Goal: Information Seeking & Learning: Learn about a topic

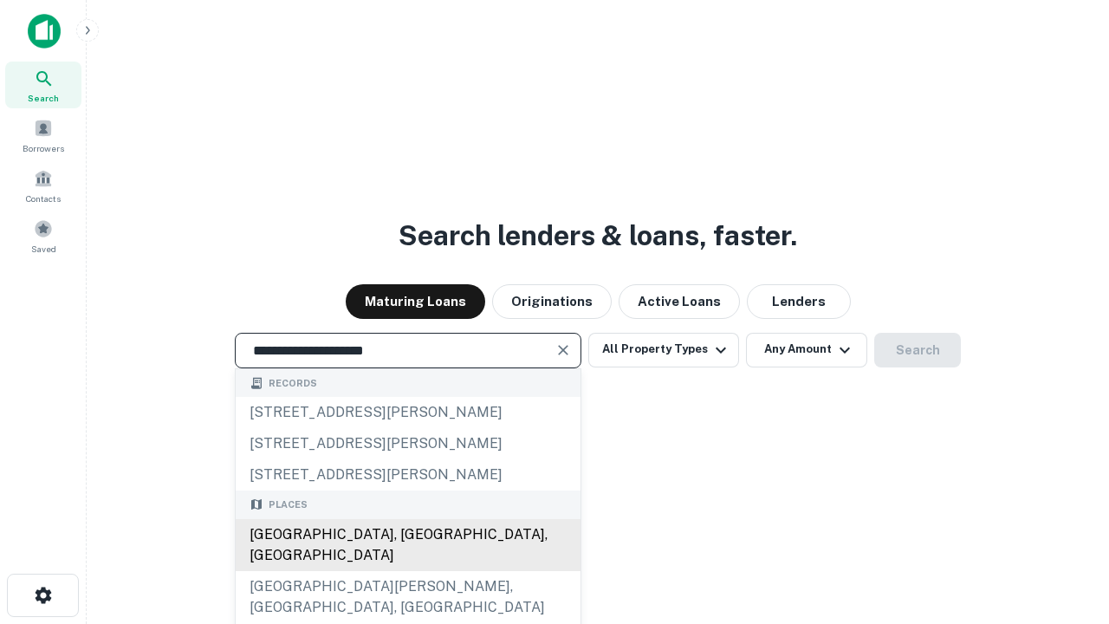
click at [407, 571] on div "Santa Monica, CA, USA" at bounding box center [408, 545] width 345 height 52
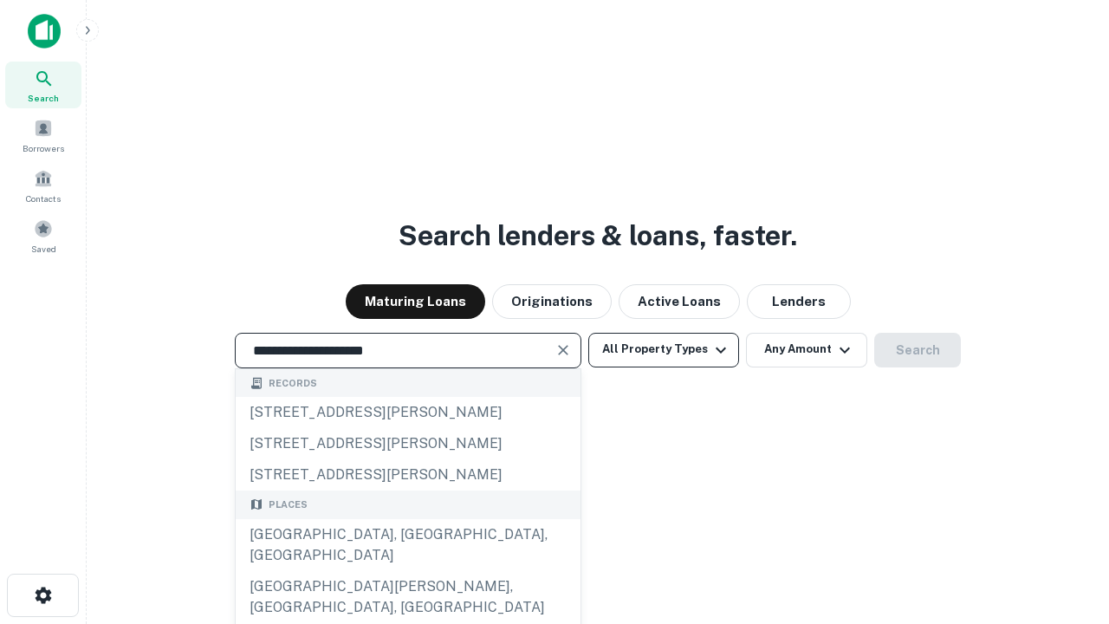
type input "**********"
click at [664, 349] on button "All Property Types" at bounding box center [663, 350] width 151 height 35
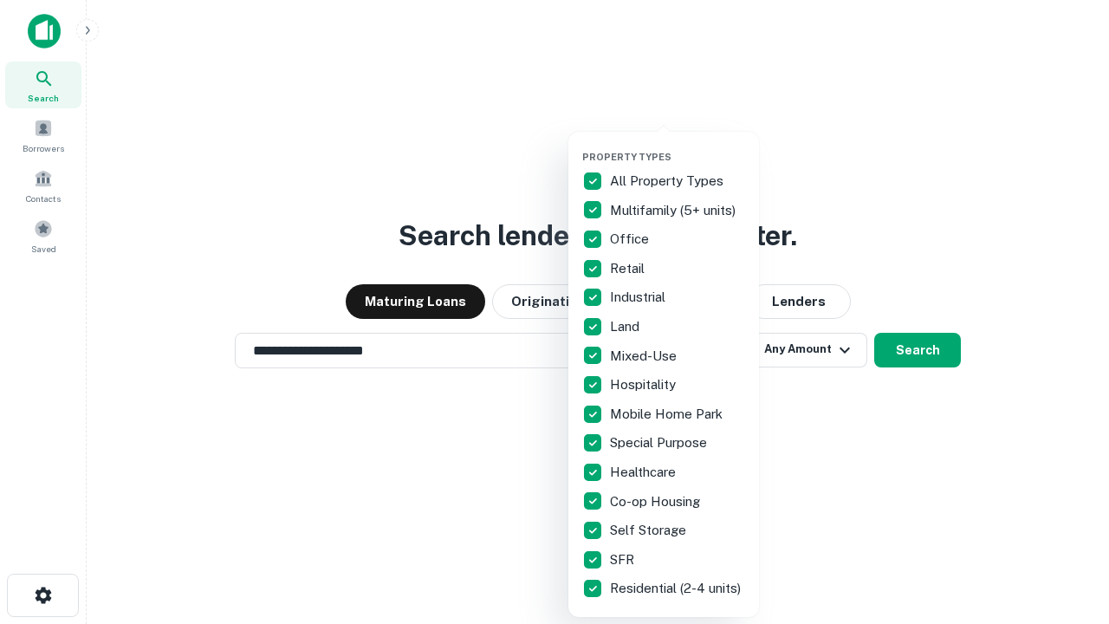
click at [678, 146] on button "button" at bounding box center [677, 146] width 191 height 1
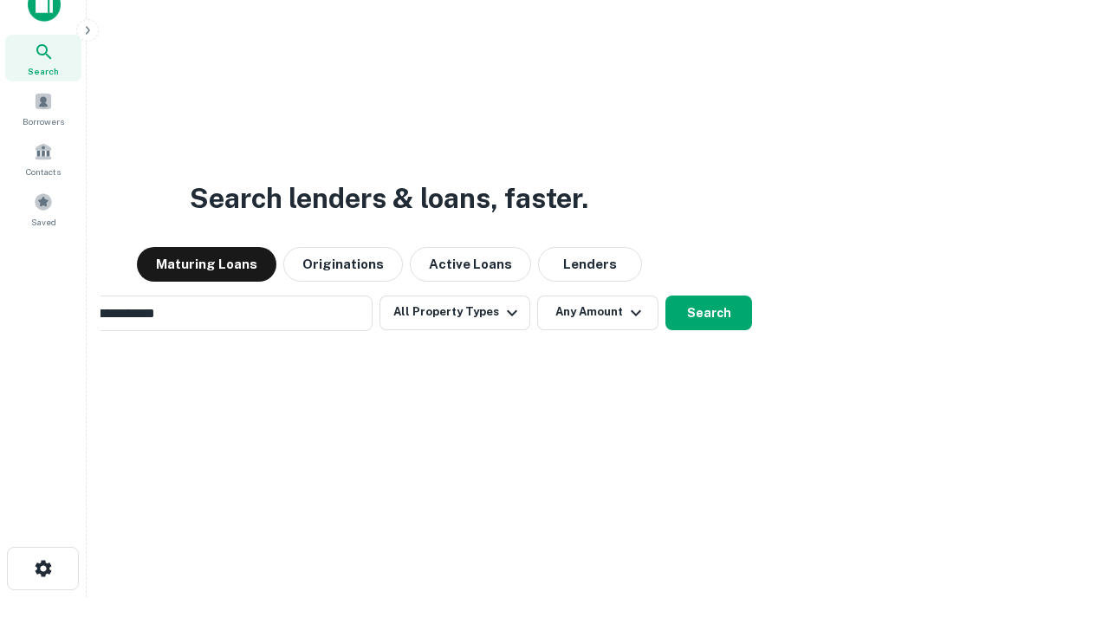
scroll to position [28, 0]
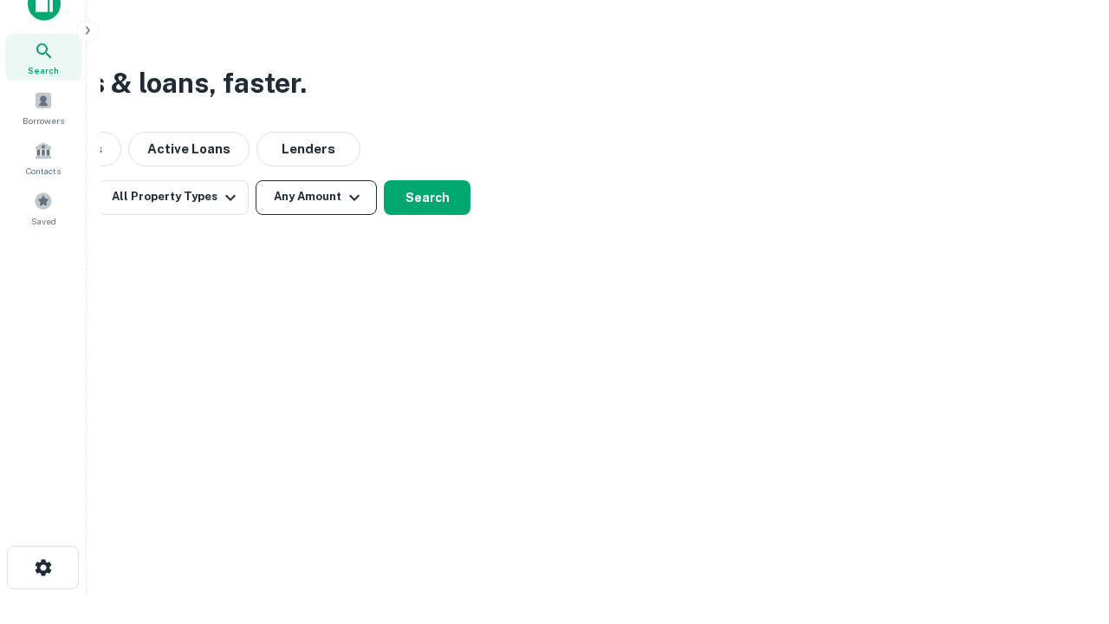
click at [316, 197] on button "Any Amount" at bounding box center [316, 197] width 121 height 35
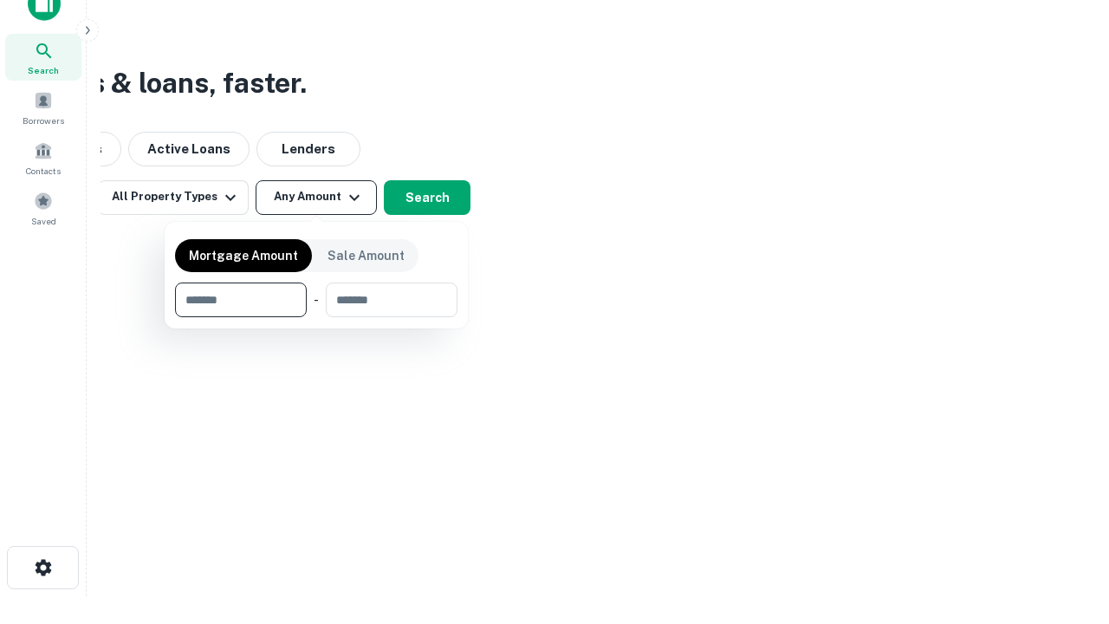
type input "*******"
click at [316, 317] on button "button" at bounding box center [316, 317] width 282 height 1
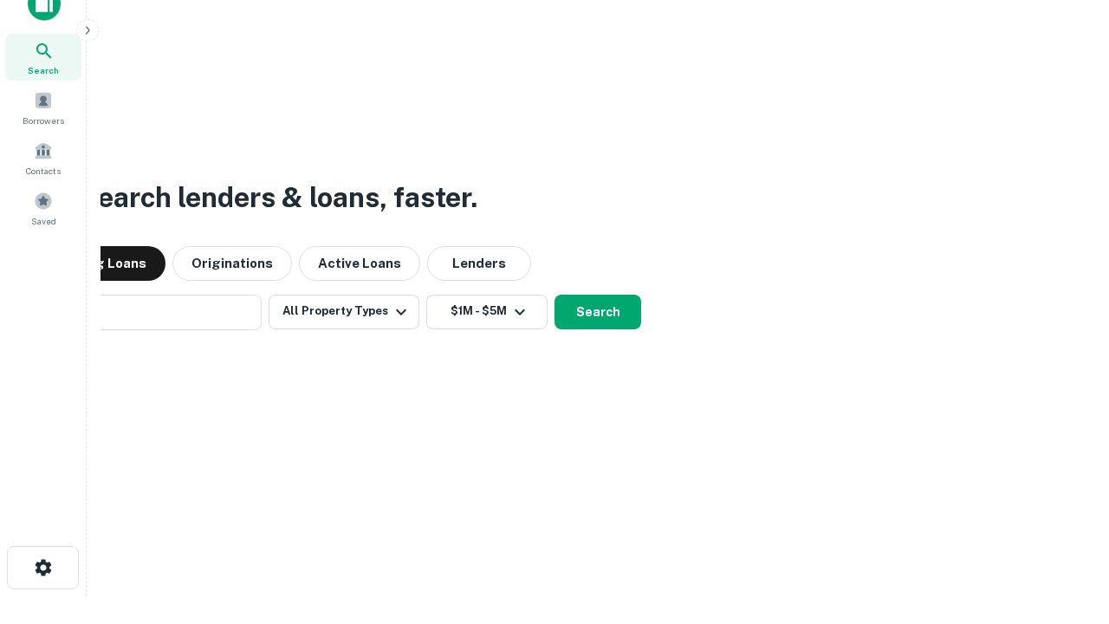
scroll to position [27, 0]
click at [555, 295] on button "Search" at bounding box center [598, 312] width 87 height 35
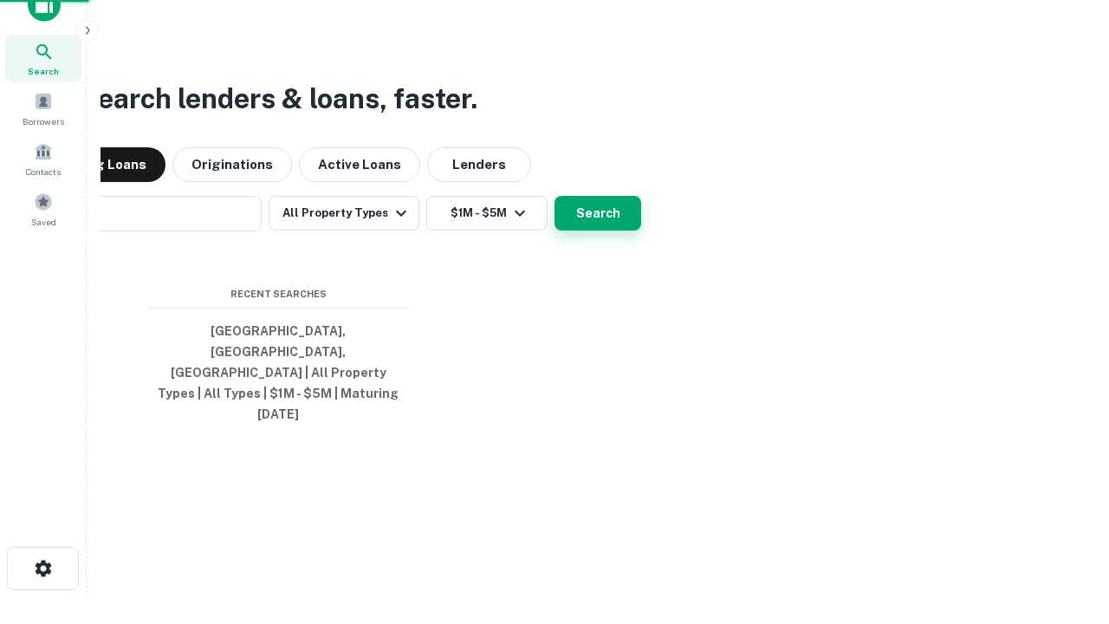
scroll to position [28, 0]
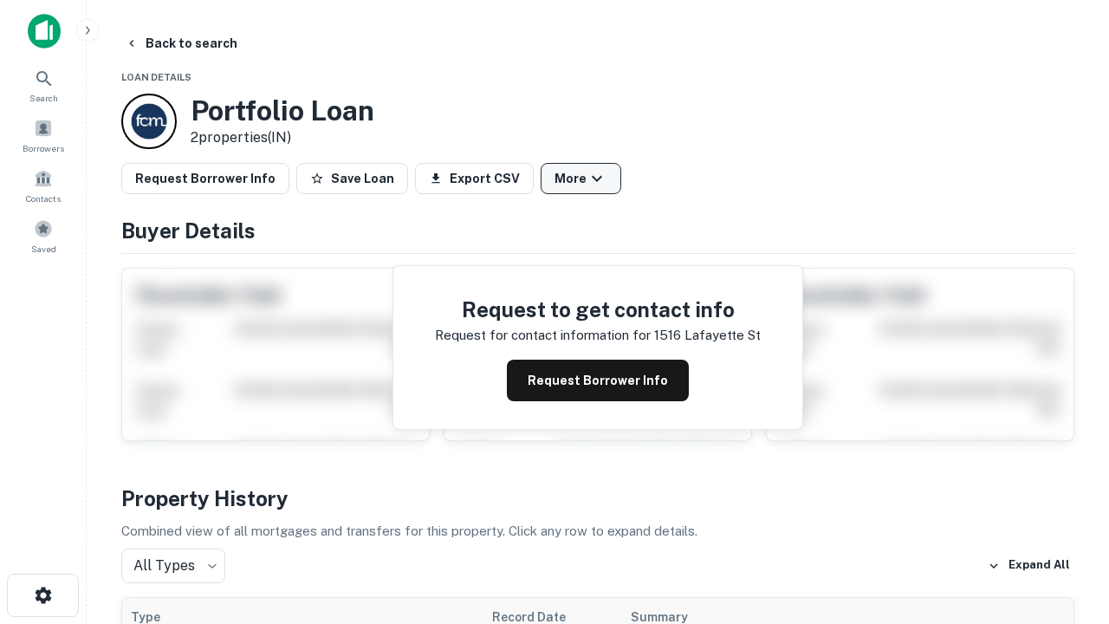
click at [580, 178] on button "More" at bounding box center [581, 178] width 81 height 31
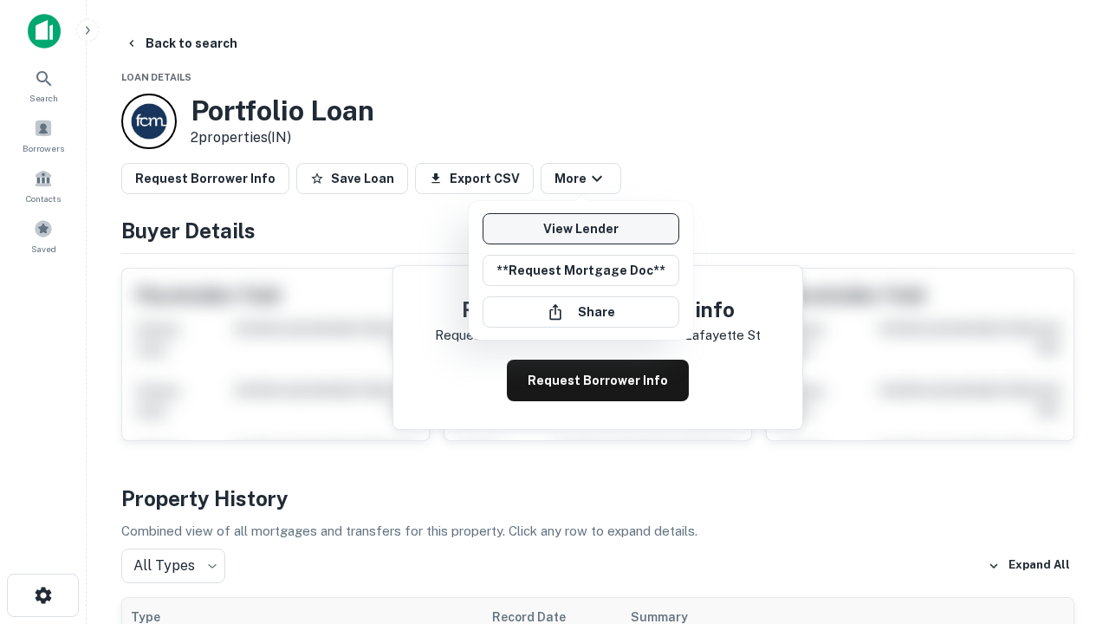
click at [580, 229] on link "View Lender" at bounding box center [581, 228] width 197 height 31
